Goal: Information Seeking & Learning: Learn about a topic

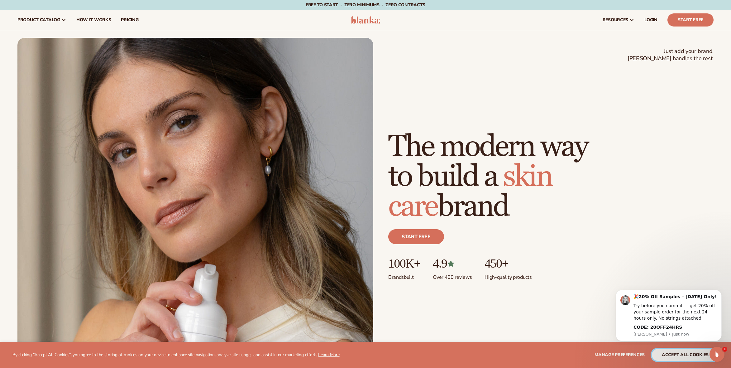
click at [663, 355] on button "accept all cookies" at bounding box center [685, 355] width 67 height 12
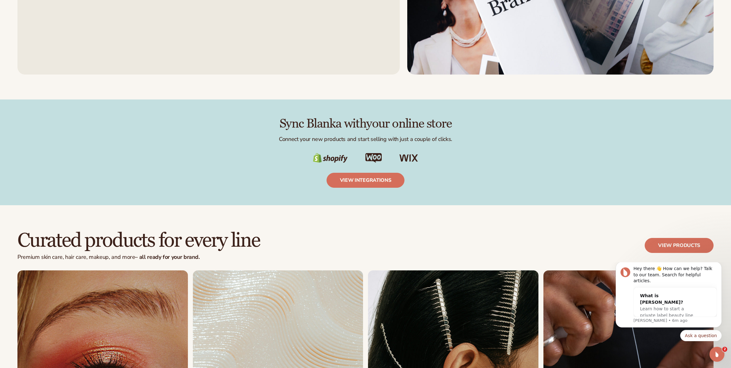
scroll to position [1289, 0]
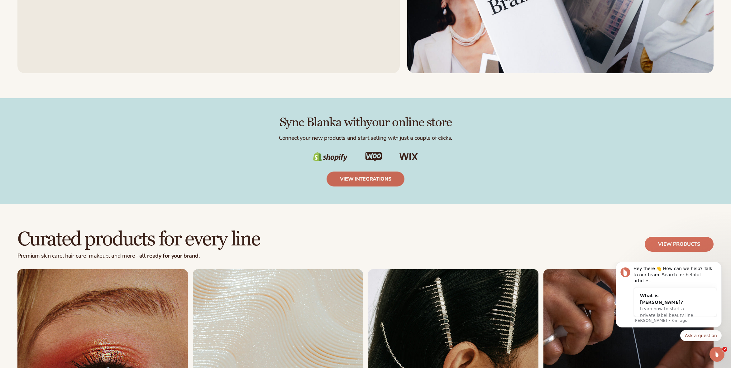
click at [386, 183] on link "view integrations" at bounding box center [366, 178] width 78 height 15
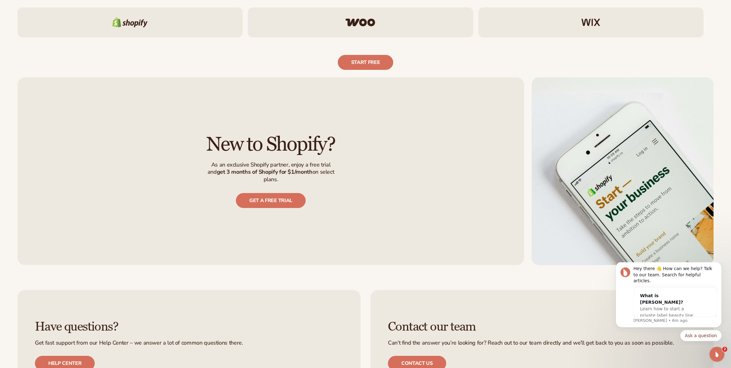
scroll to position [477, 0]
